Goal: Information Seeking & Learning: Learn about a topic

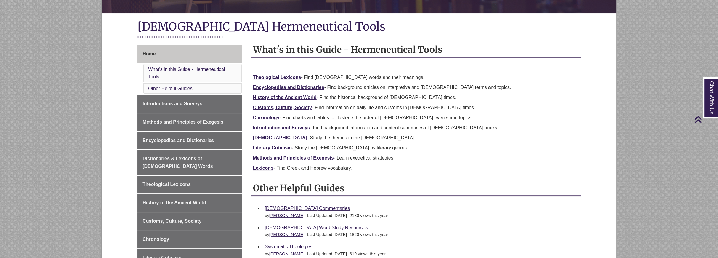
scroll to position [148, 0]
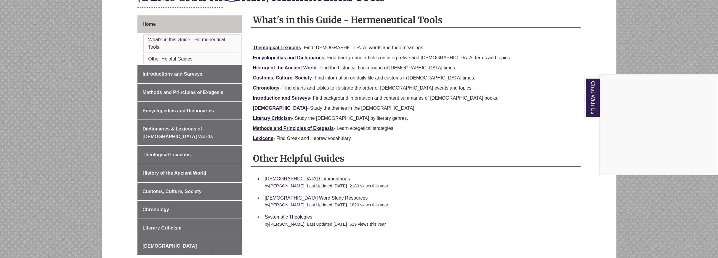
click at [192, 92] on div "Chat With Us" at bounding box center [359, 129] width 718 height 258
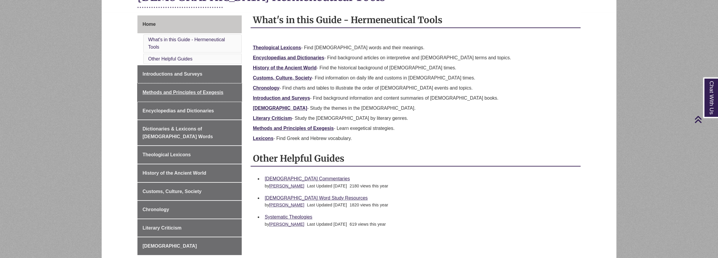
click at [192, 92] on span "Methods and Principles of Exegesis" at bounding box center [183, 92] width 81 height 5
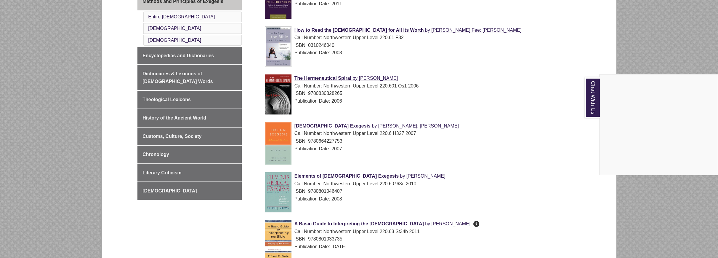
scroll to position [178, 0]
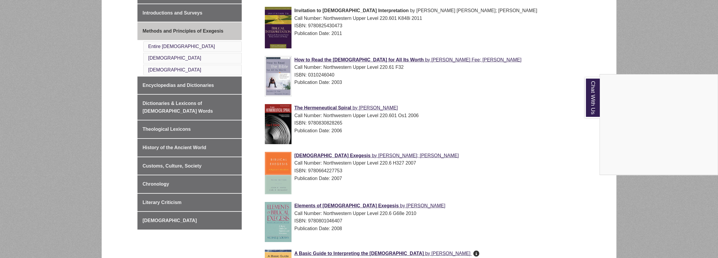
click at [330, 57] on div "Chat With Us" at bounding box center [359, 129] width 718 height 258
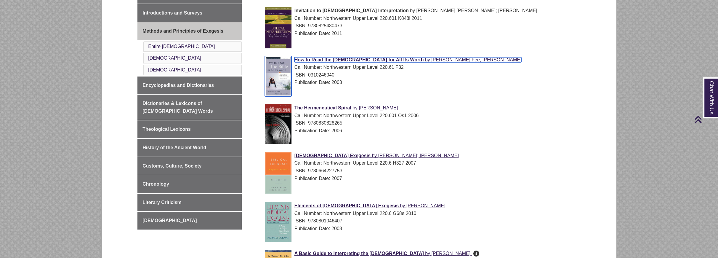
click at [330, 59] on span "How to Read the [DEMOGRAPHIC_DATA] for All Its Worth" at bounding box center [358, 59] width 129 height 5
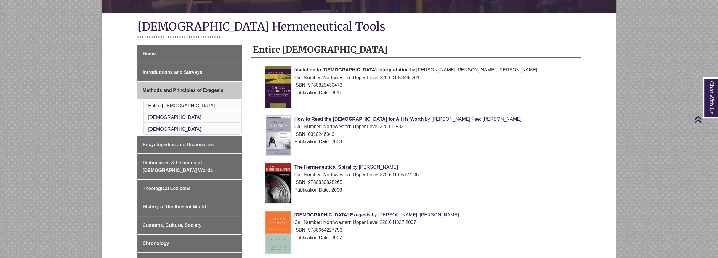
click at [279, 100] on img at bounding box center [278, 86] width 27 height 41
click at [319, 69] on span "Invitation to [DEMOGRAPHIC_DATA] Interpretation" at bounding box center [351, 69] width 114 height 5
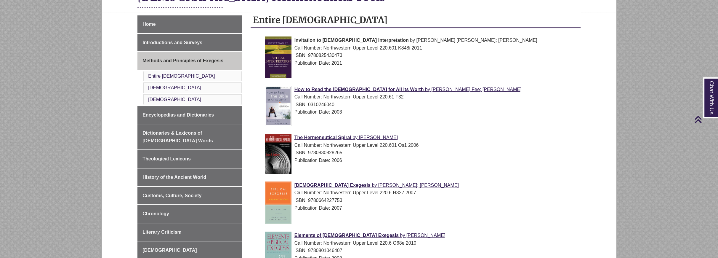
scroll to position [207, 0]
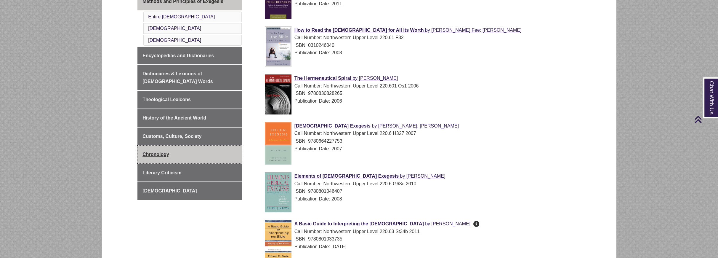
click at [166, 152] on span "Chronology" at bounding box center [156, 154] width 27 height 5
